Goal: Transaction & Acquisition: Download file/media

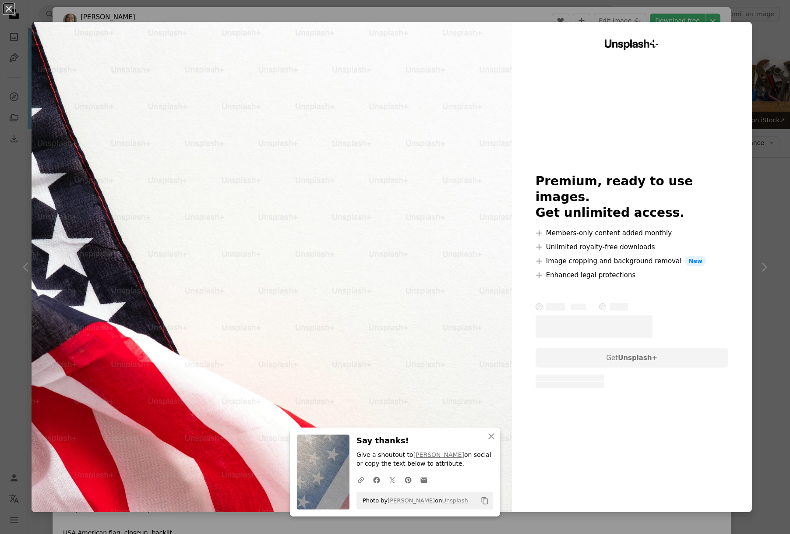
scroll to position [1494, 0]
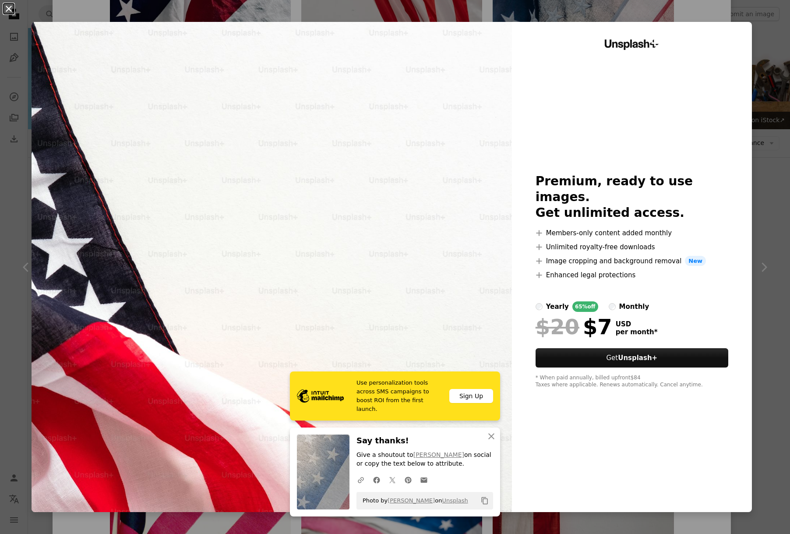
click at [7, 8] on button "An X shape" at bounding box center [9, 9] width 11 height 11
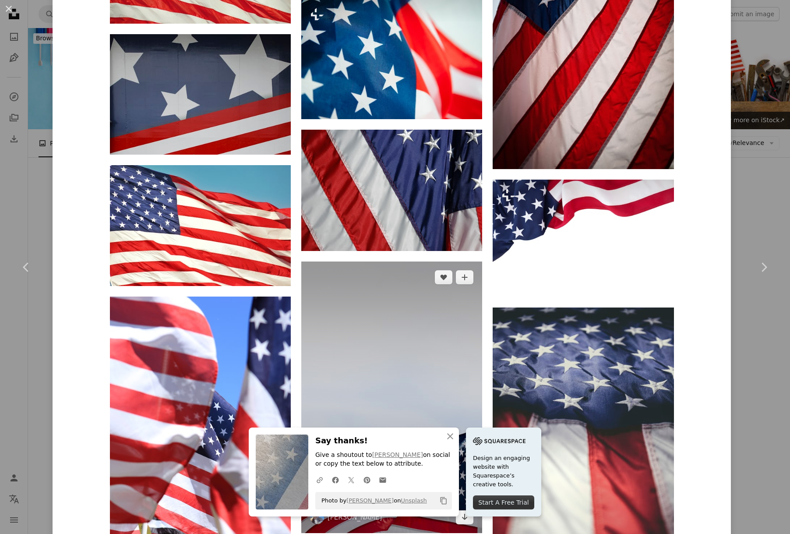
scroll to position [3159, 0]
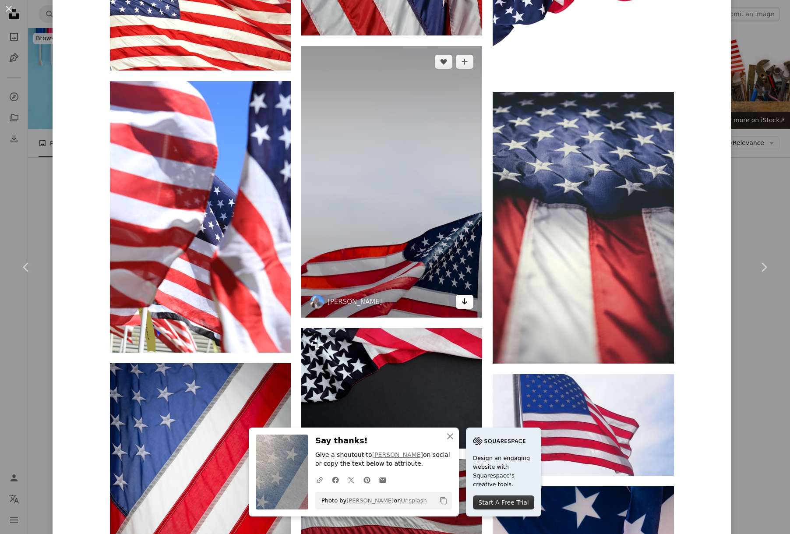
click at [462, 297] on icon "Arrow pointing down" at bounding box center [464, 301] width 7 height 11
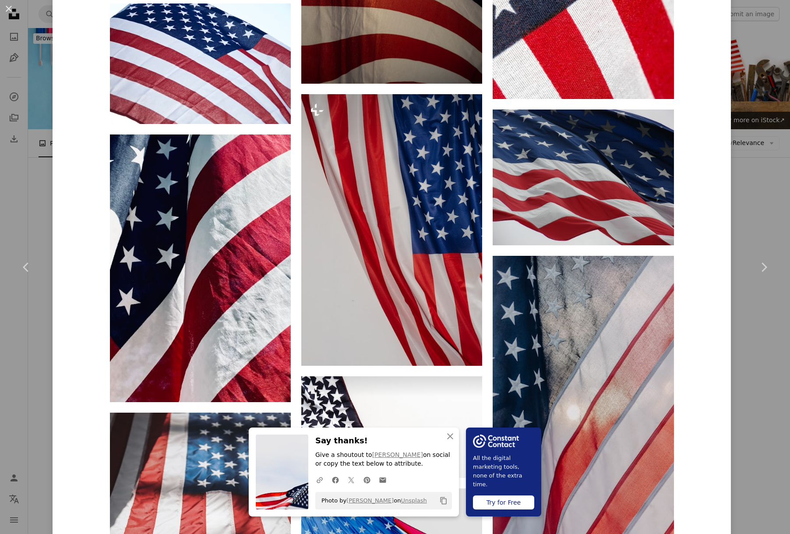
scroll to position [0, 0]
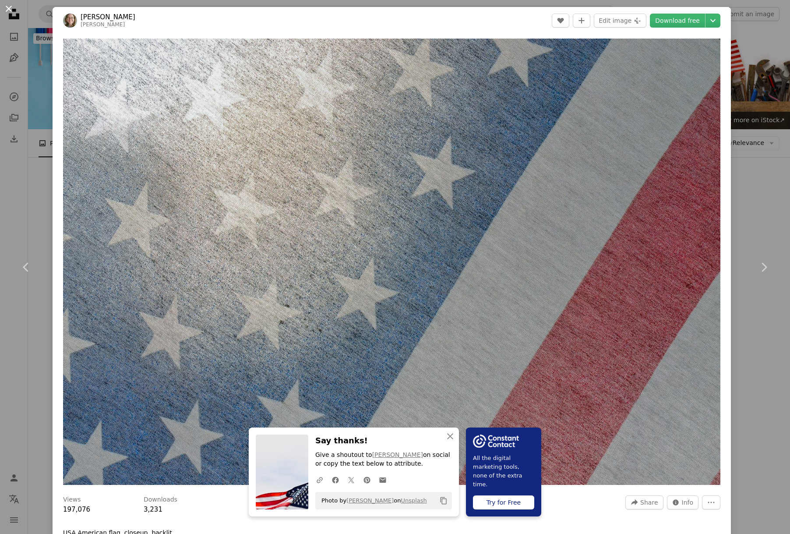
click at [10, 9] on button "An X shape" at bounding box center [9, 9] width 11 height 11
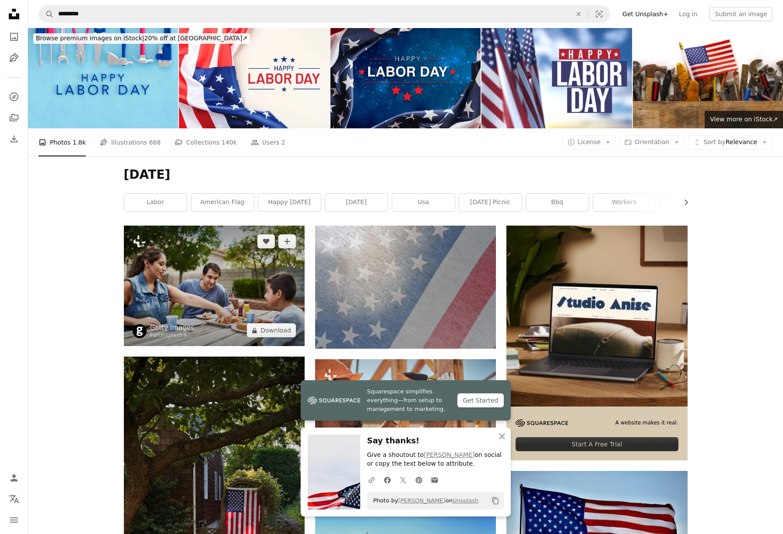
click at [223, 291] on img at bounding box center [214, 285] width 181 height 120
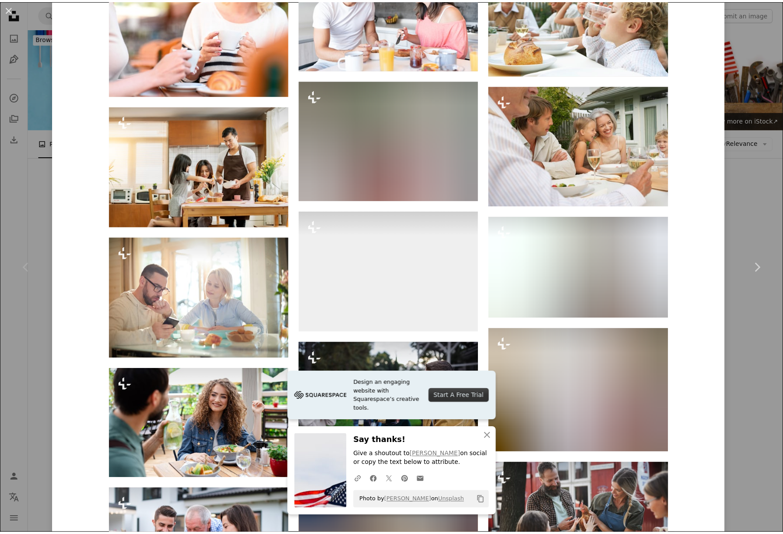
scroll to position [3338, 0]
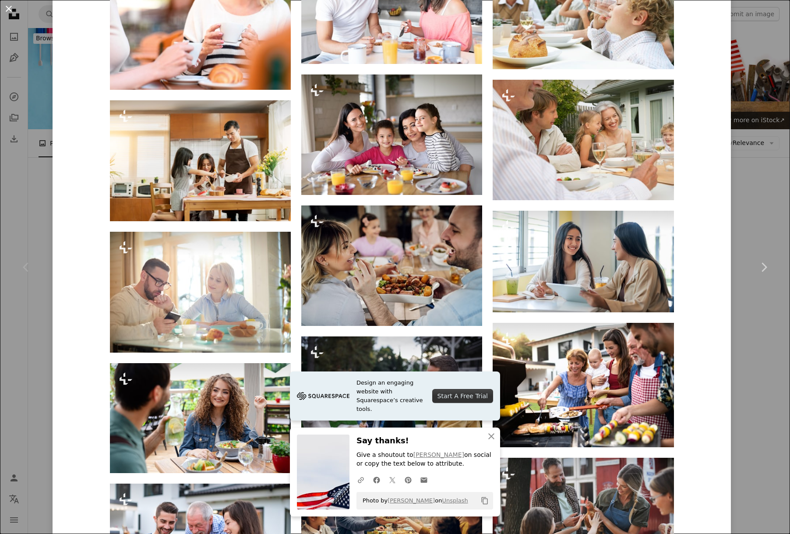
click at [11, 8] on button "An X shape" at bounding box center [9, 9] width 11 height 11
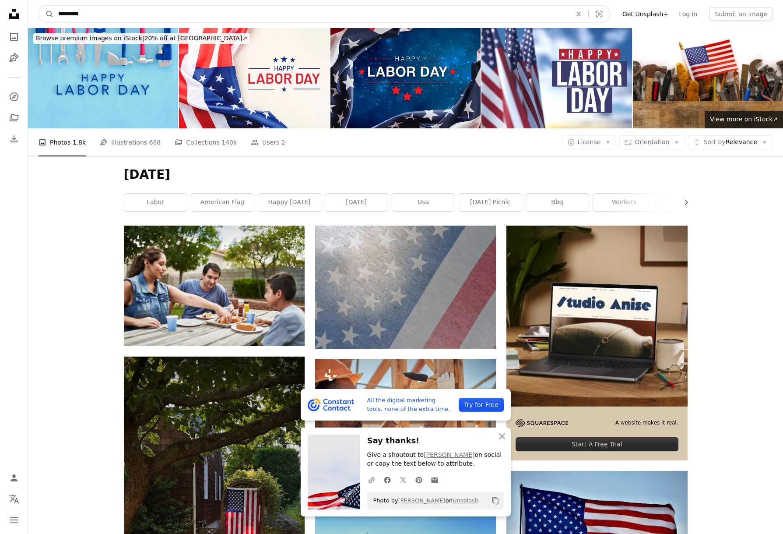
click at [112, 18] on input "*********" at bounding box center [311, 14] width 515 height 17
type input "**********"
click button "A magnifying glass" at bounding box center [46, 14] width 15 height 17
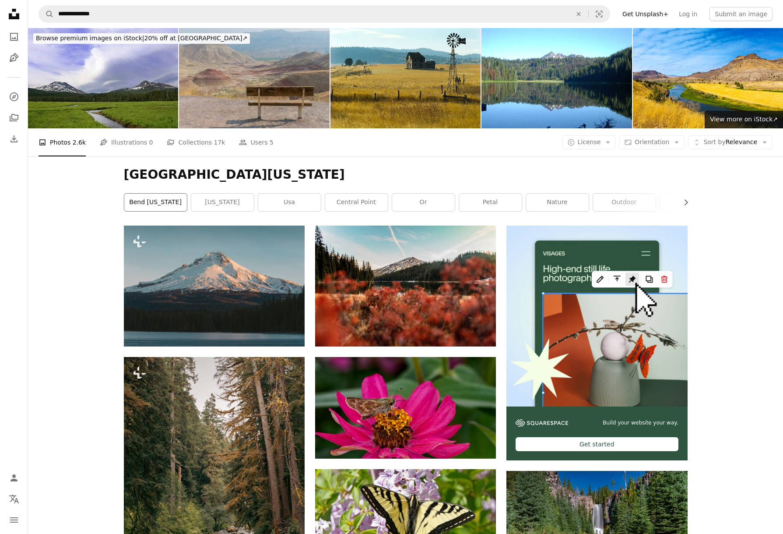
click at [168, 199] on link "bend [US_STATE]" at bounding box center [155, 202] width 63 height 18
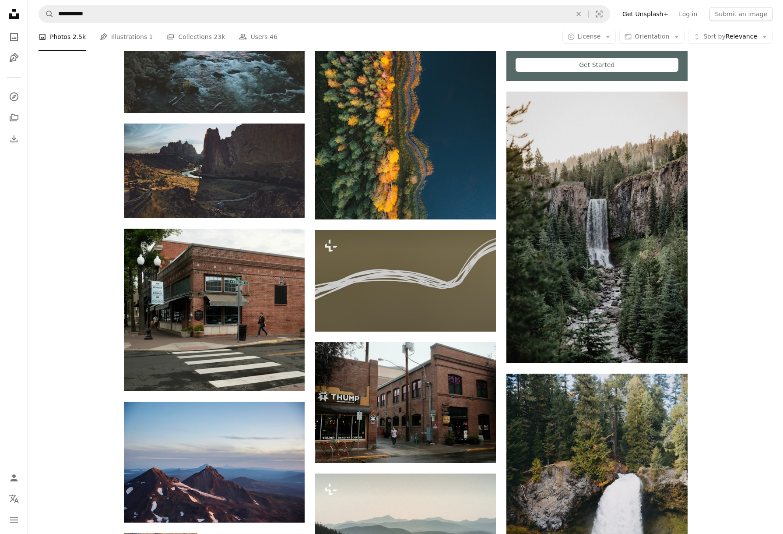
scroll to position [540, 0]
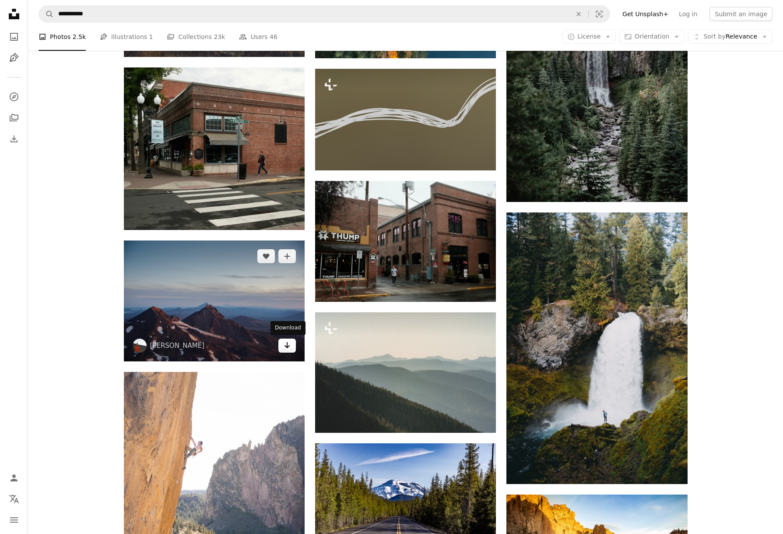
click at [290, 348] on icon "Arrow pointing down" at bounding box center [287, 345] width 7 height 11
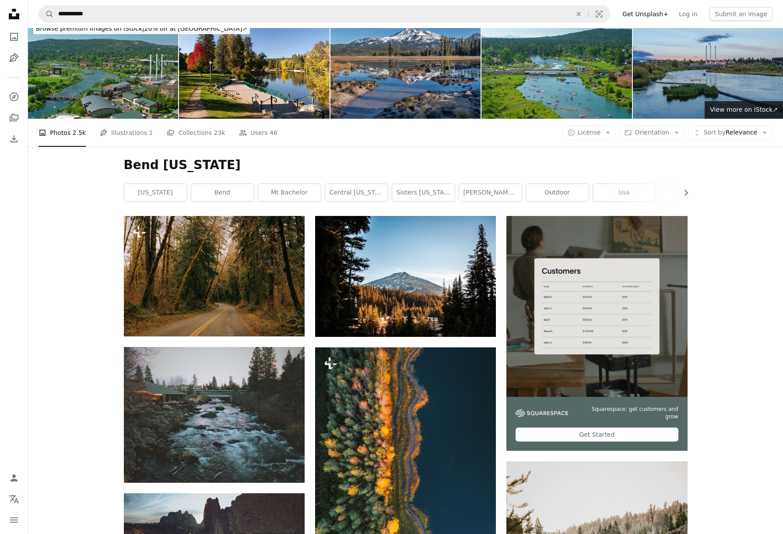
scroll to position [0, 0]
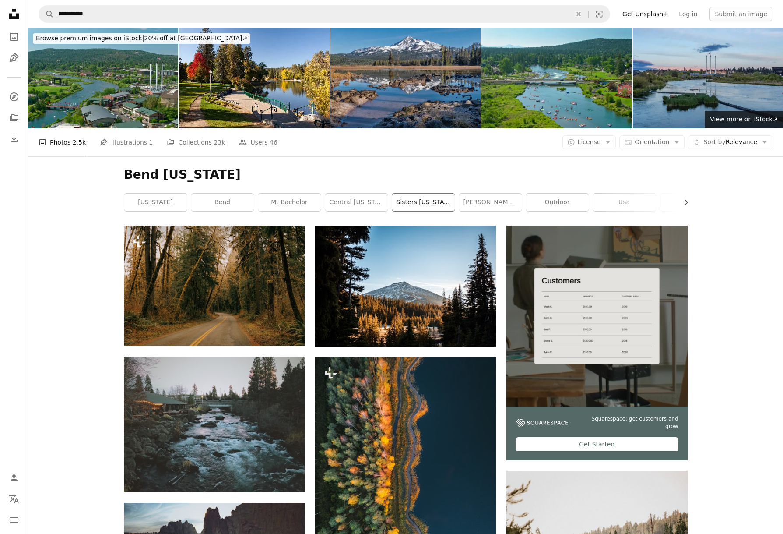
click at [426, 198] on link "sisters [US_STATE]" at bounding box center [423, 202] width 63 height 18
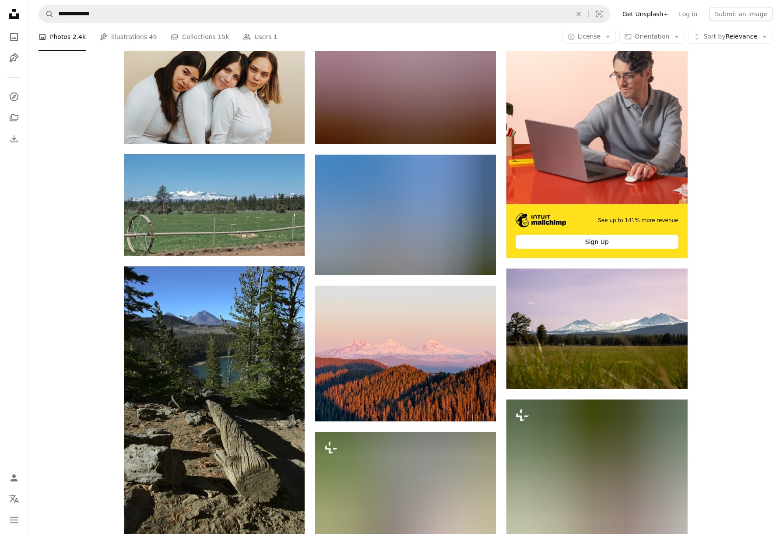
scroll to position [267, 0]
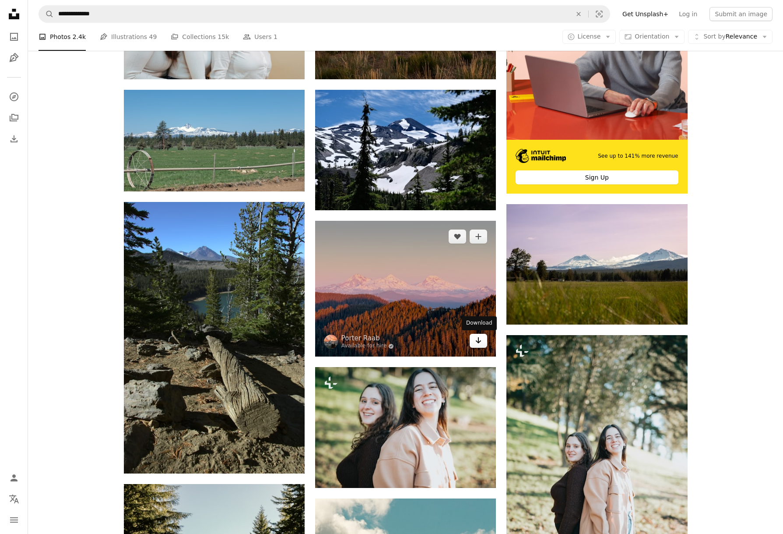
click at [482, 341] on link "Arrow pointing down" at bounding box center [479, 340] width 18 height 14
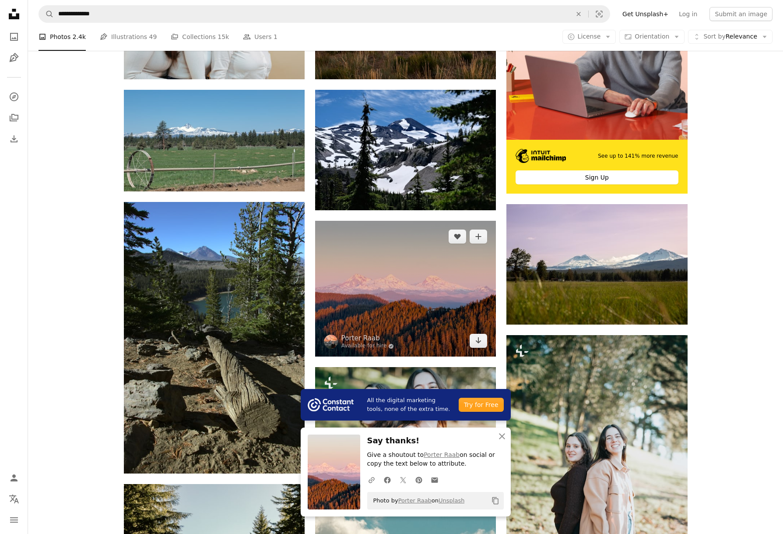
scroll to position [443, 0]
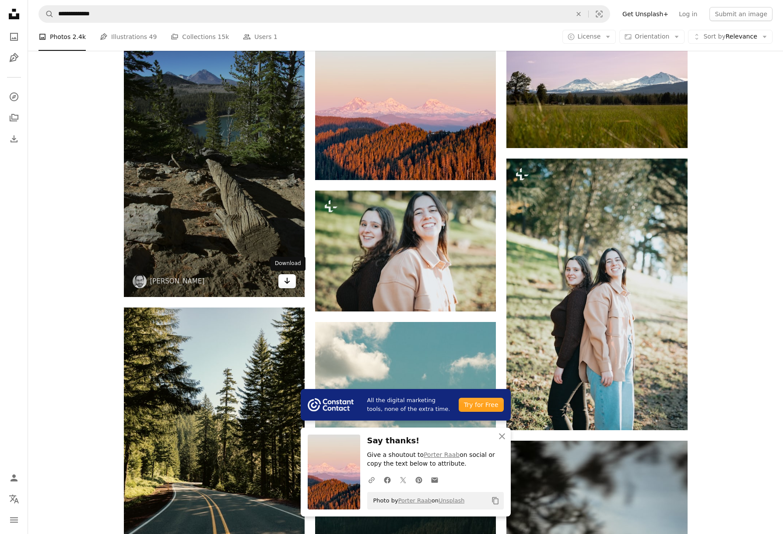
click at [288, 282] on icon "Download" at bounding box center [287, 280] width 6 height 6
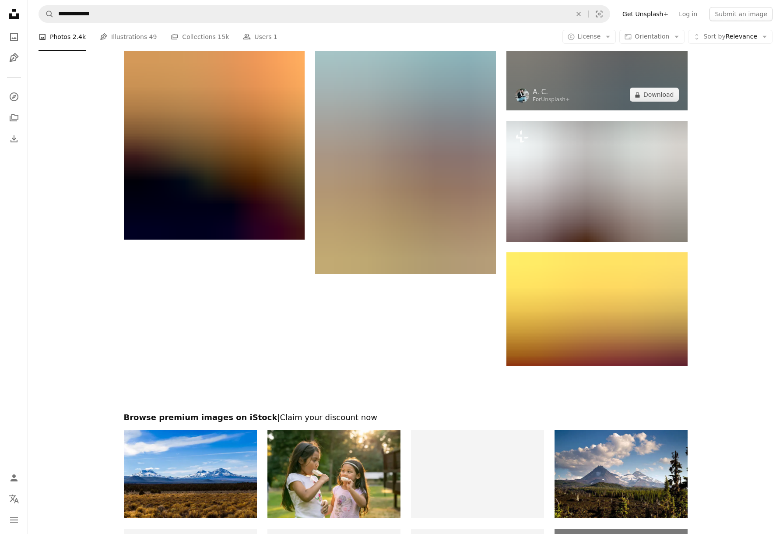
scroll to position [1429, 0]
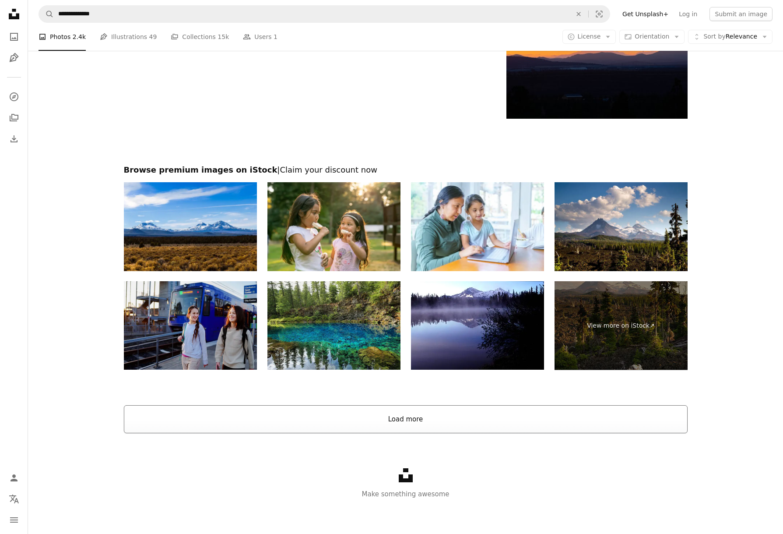
click at [418, 414] on button "Load more" at bounding box center [406, 419] width 564 height 28
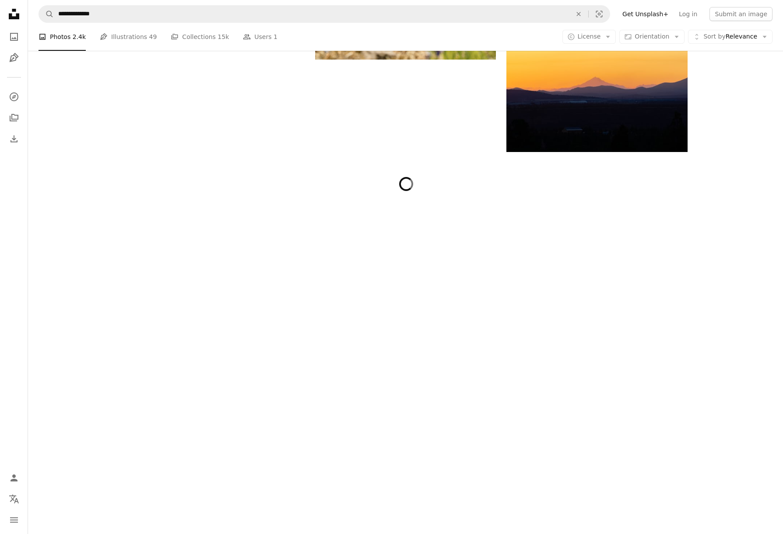
scroll to position [1624, 0]
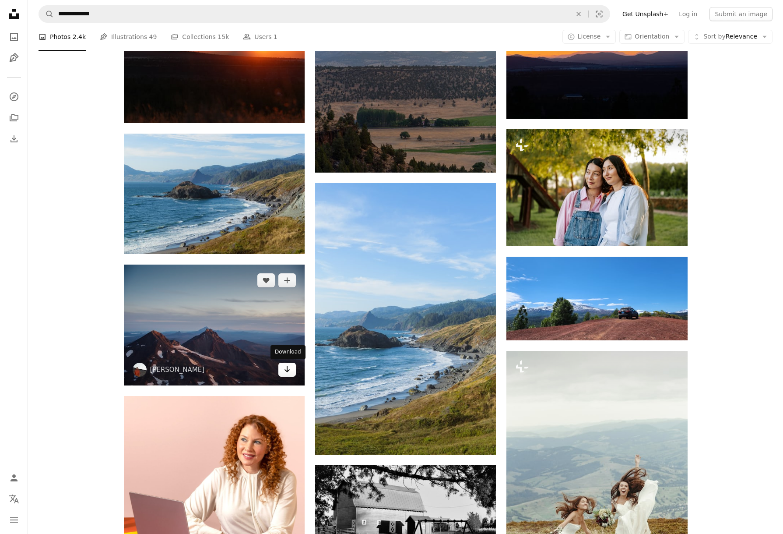
click at [290, 372] on icon "Arrow pointing down" at bounding box center [287, 369] width 7 height 11
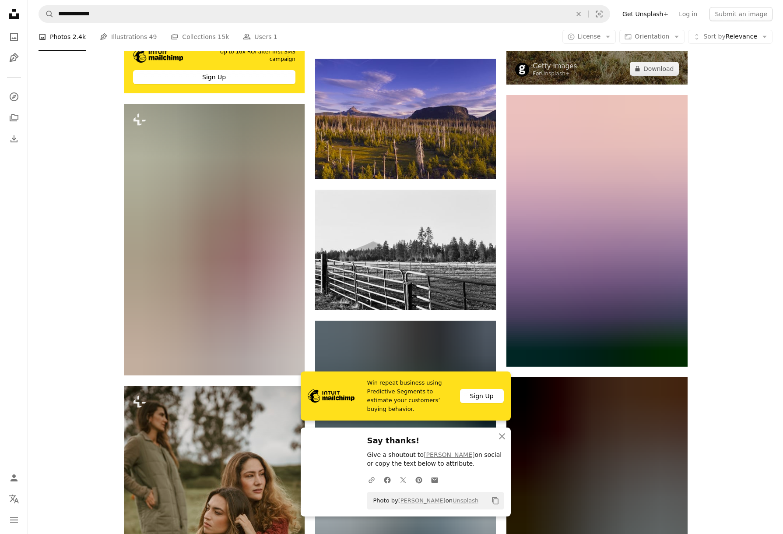
scroll to position [2129, 0]
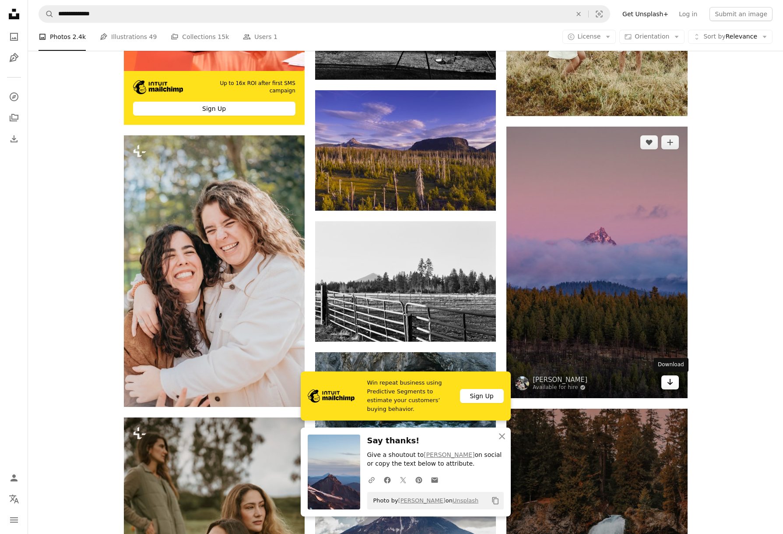
click at [670, 381] on icon "Arrow pointing down" at bounding box center [670, 381] width 7 height 11
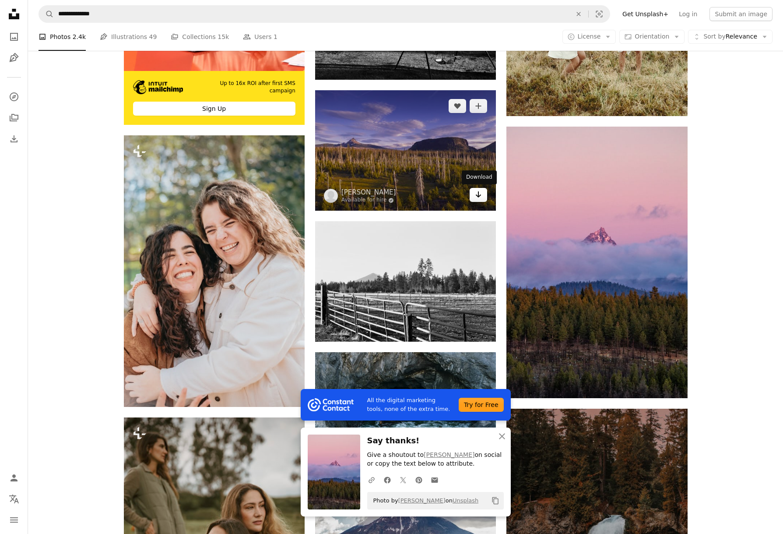
click at [479, 197] on icon "Download" at bounding box center [479, 194] width 6 height 6
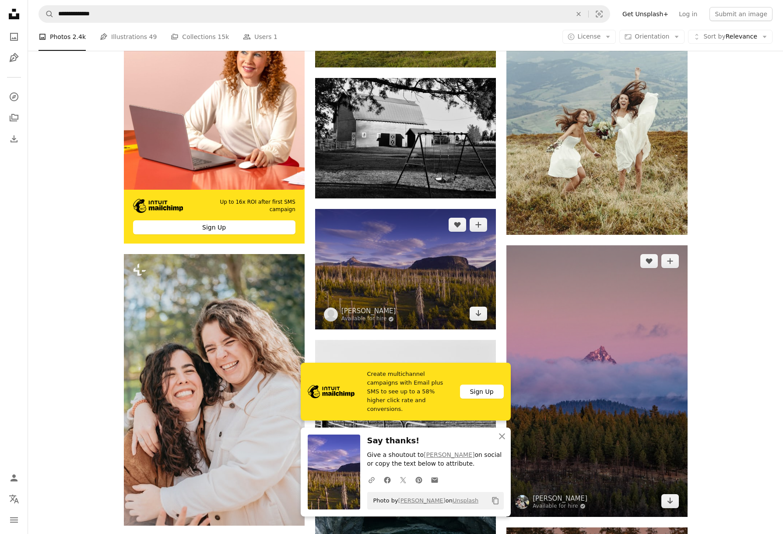
scroll to position [2176, 0]
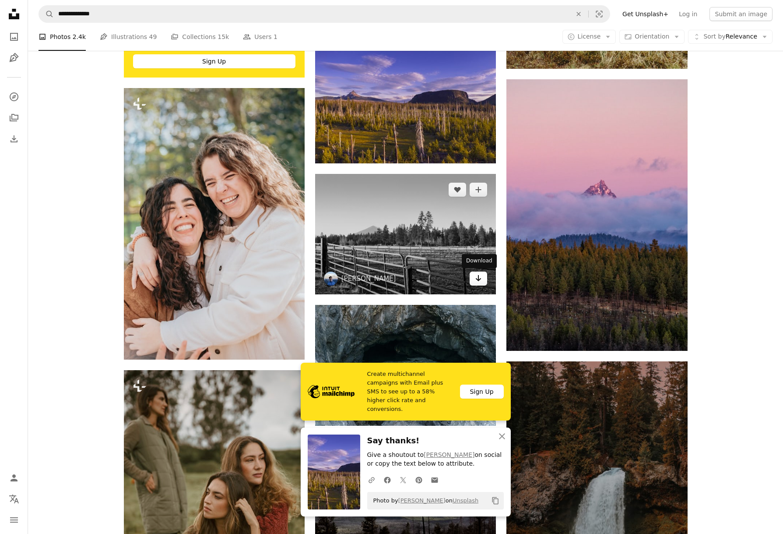
click at [475, 279] on icon "Arrow pointing down" at bounding box center [478, 278] width 7 height 11
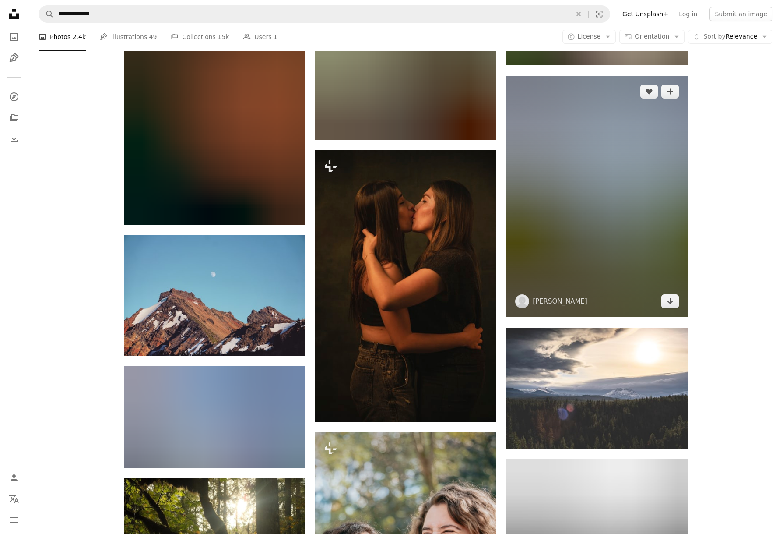
scroll to position [3080, 0]
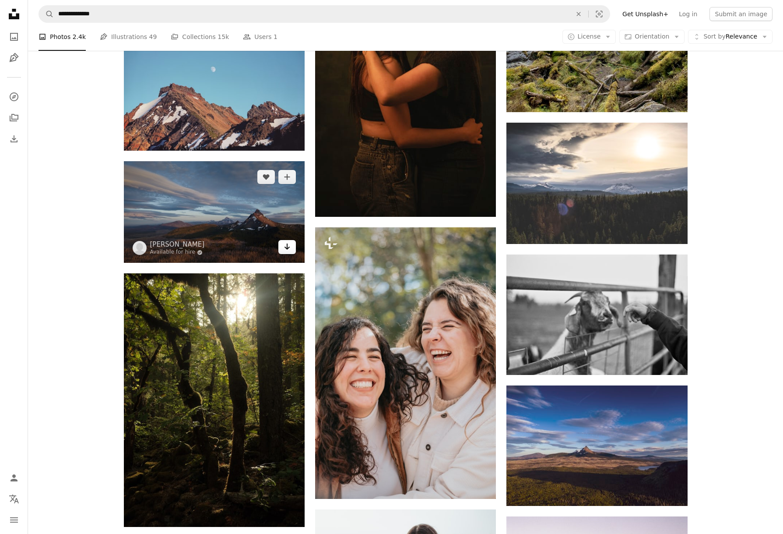
click at [286, 248] on icon "Arrow pointing down" at bounding box center [287, 246] width 7 height 11
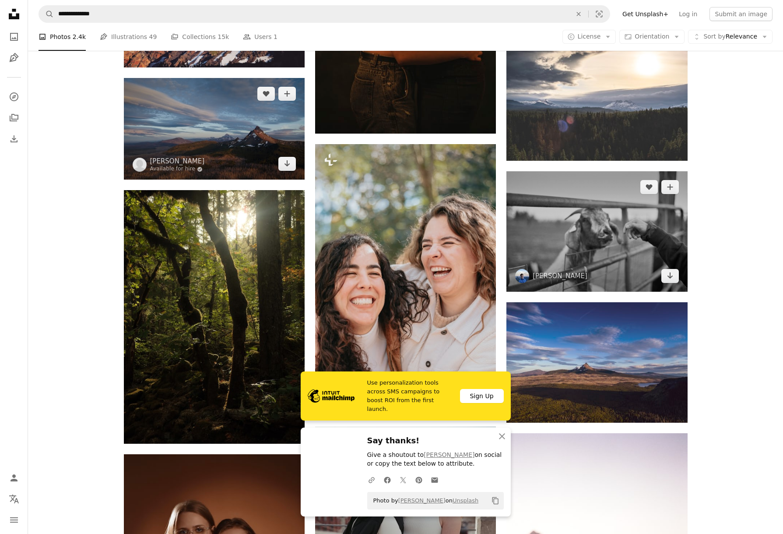
scroll to position [3219, 0]
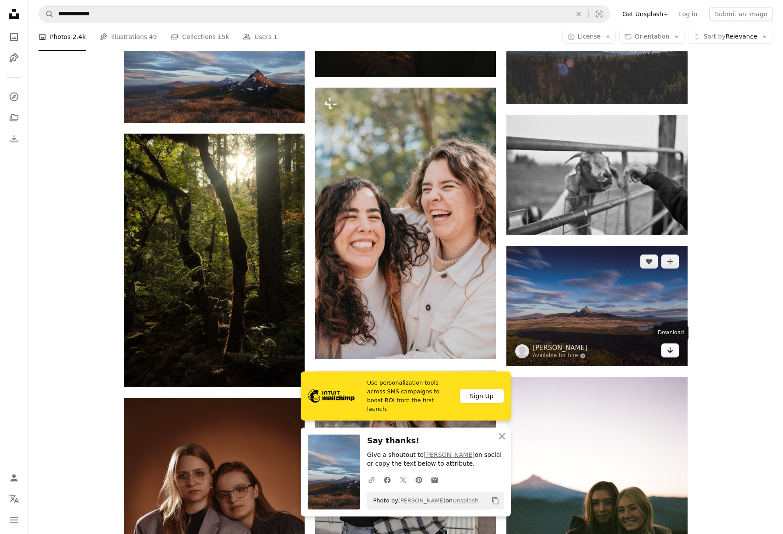
click at [669, 347] on icon "Arrow pointing down" at bounding box center [670, 349] width 7 height 11
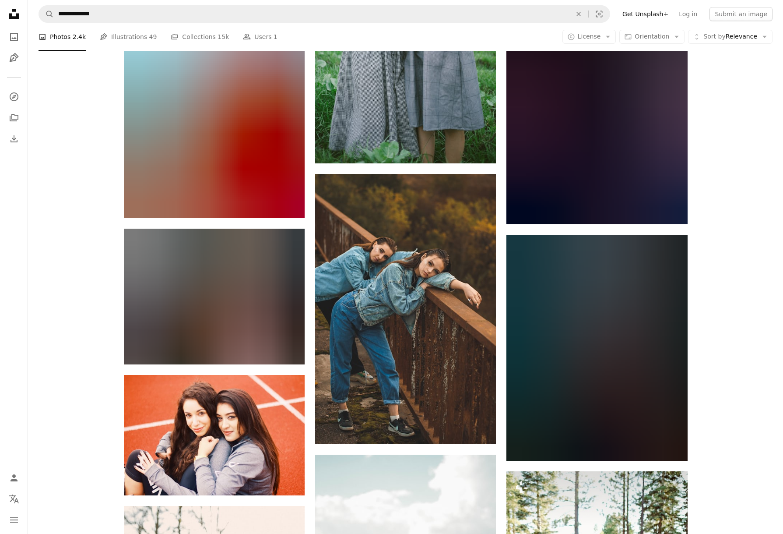
scroll to position [9296, 0]
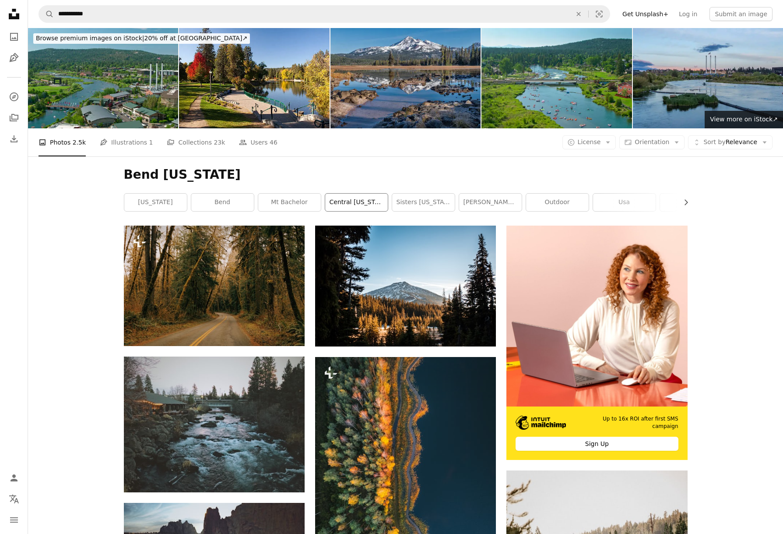
click at [356, 204] on link "central [US_STATE]" at bounding box center [356, 202] width 63 height 18
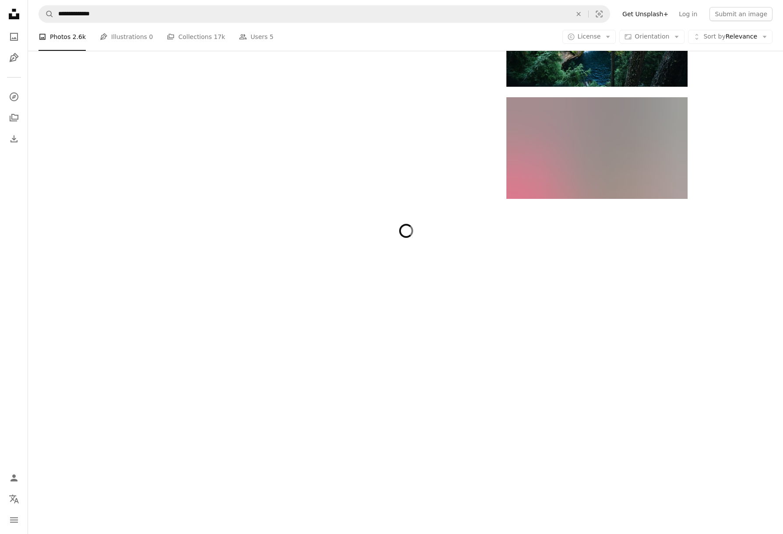
scroll to position [7026, 0]
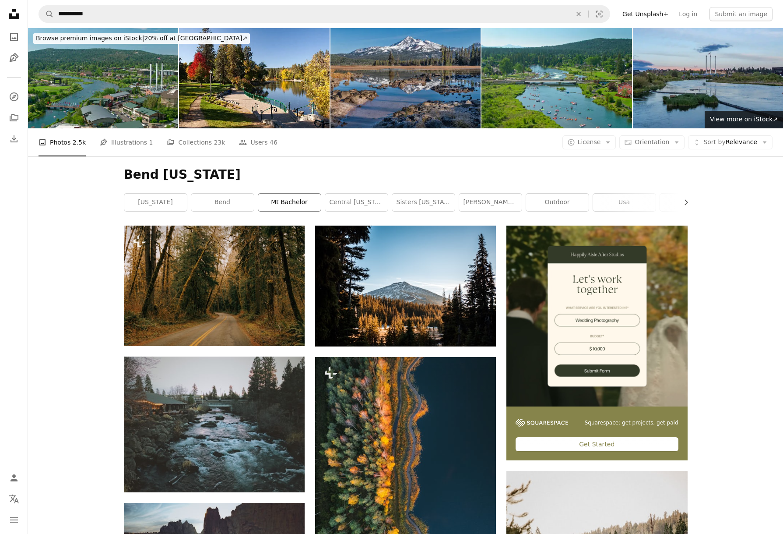
click at [288, 204] on link "mt bachelor" at bounding box center [289, 202] width 63 height 18
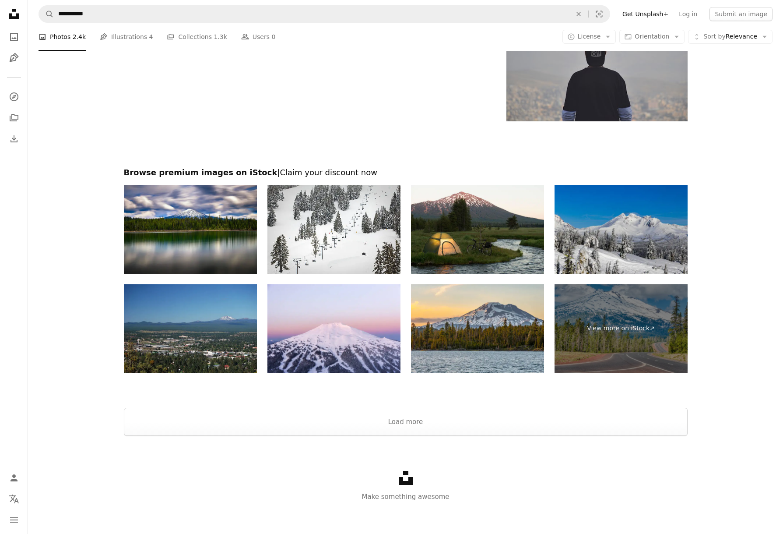
scroll to position [1375, 0]
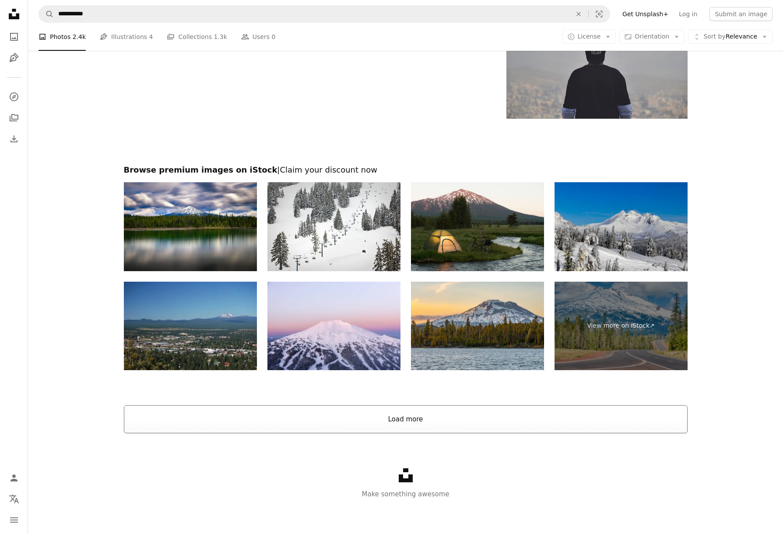
click at [442, 420] on button "Load more" at bounding box center [406, 419] width 564 height 28
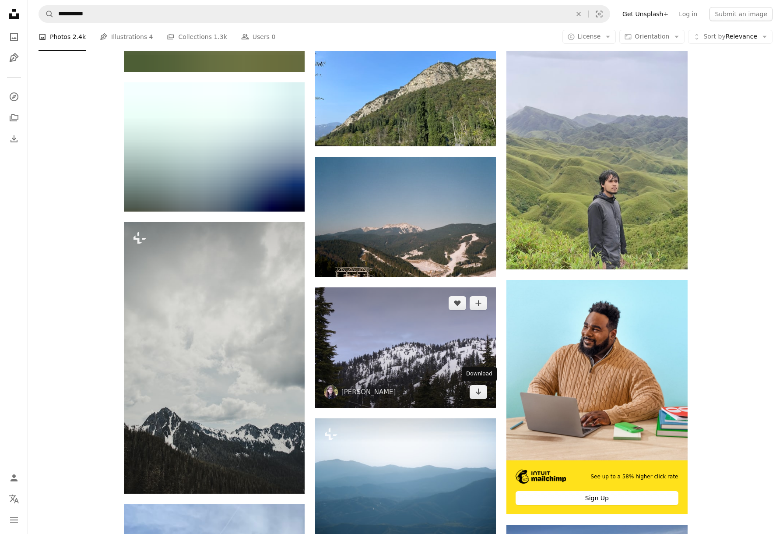
scroll to position [3984, 0]
